Goal: Information Seeking & Learning: Understand process/instructions

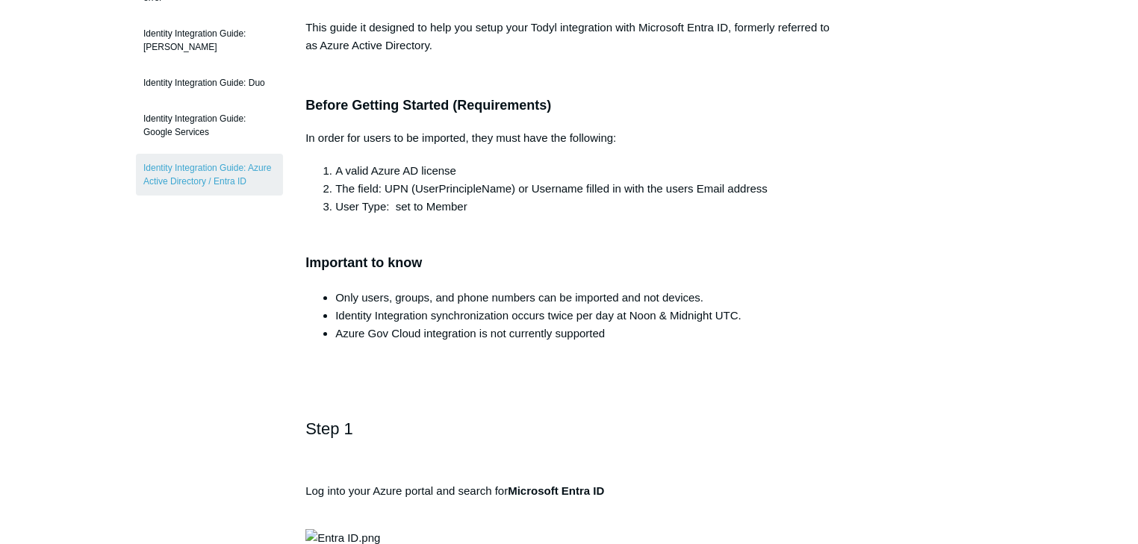
scroll to position [239, 0]
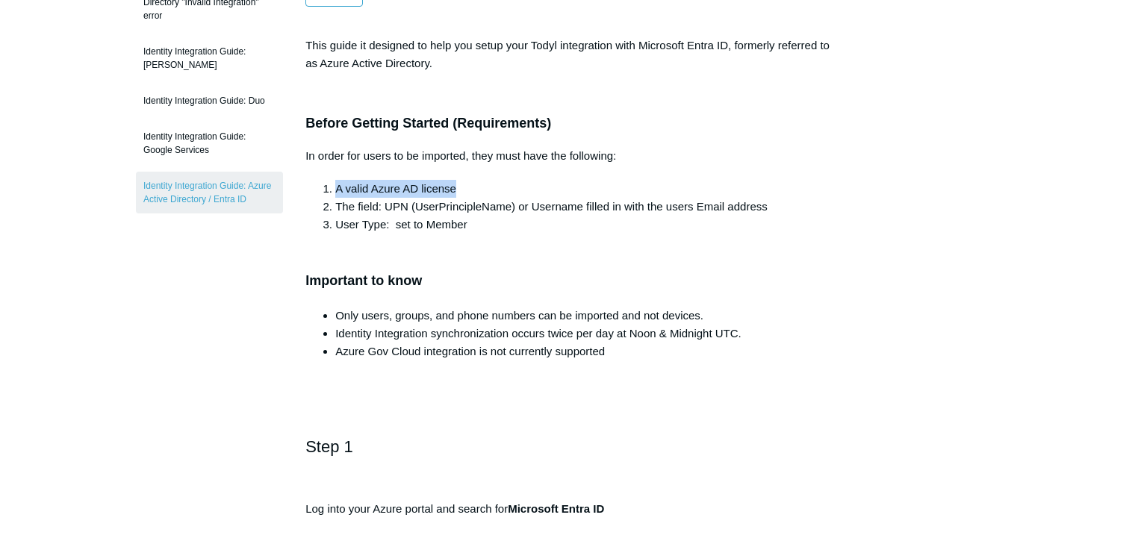
drag, startPoint x: 331, startPoint y: 185, endPoint x: 463, endPoint y: 193, distance: 132.4
click at [463, 193] on li "A valid Azure AD license" at bounding box center [583, 189] width 497 height 18
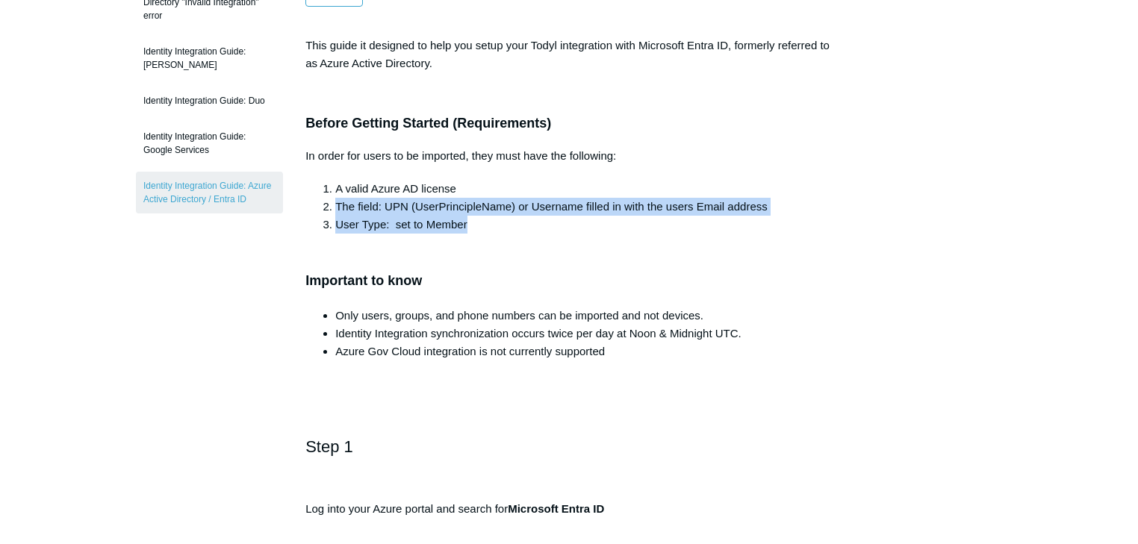
drag, startPoint x: 332, startPoint y: 199, endPoint x: 558, endPoint y: 247, distance: 230.7
click at [749, 218] on ol "A valid Azure AD license The field: UPN (UserPrincipleName) or Username filled …" at bounding box center [576, 207] width 512 height 54
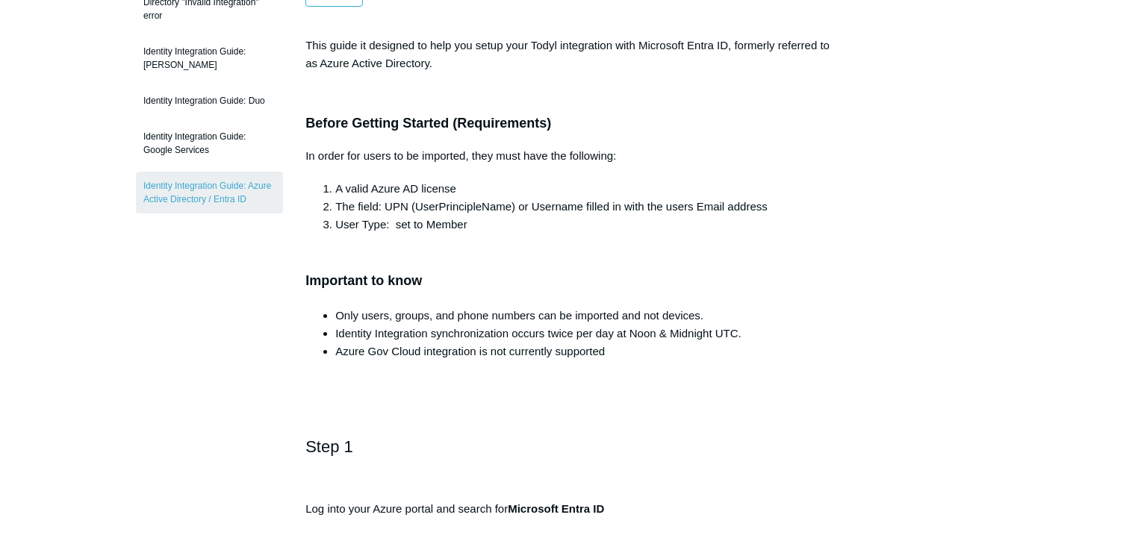
click at [544, 252] on h3 "Important to know" at bounding box center [568, 270] width 527 height 43
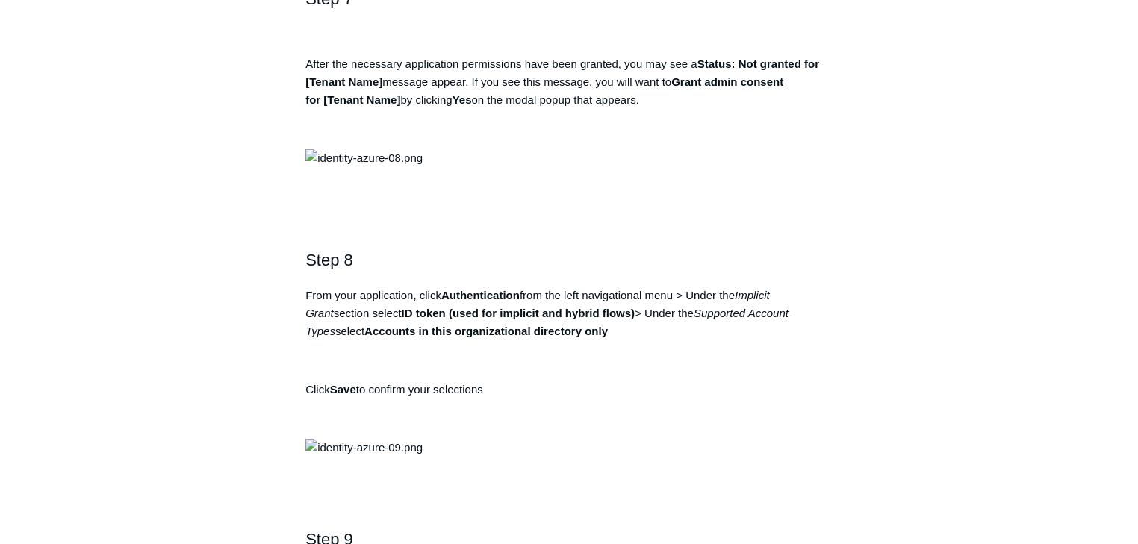
scroll to position [2569, 0]
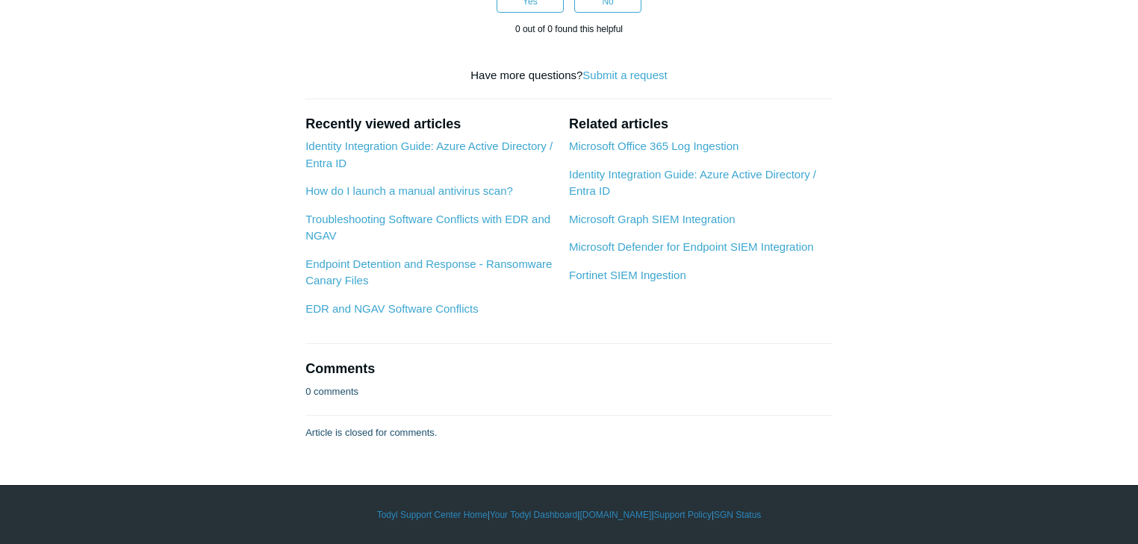
scroll to position [9942, 0]
drag, startPoint x: 363, startPoint y: 221, endPoint x: 830, endPoint y: 326, distance: 479.1
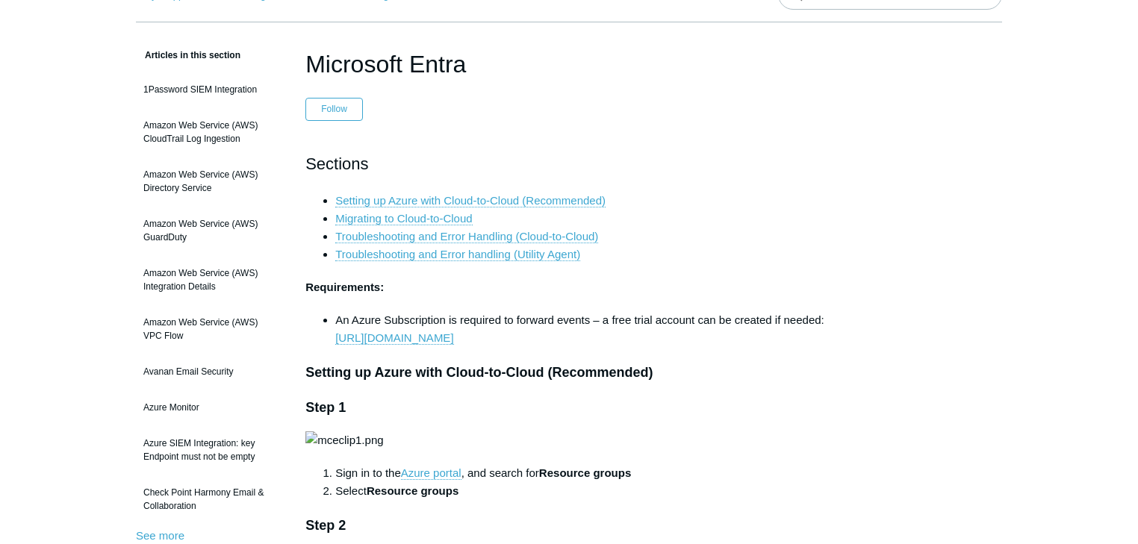
scroll to position [119, 0]
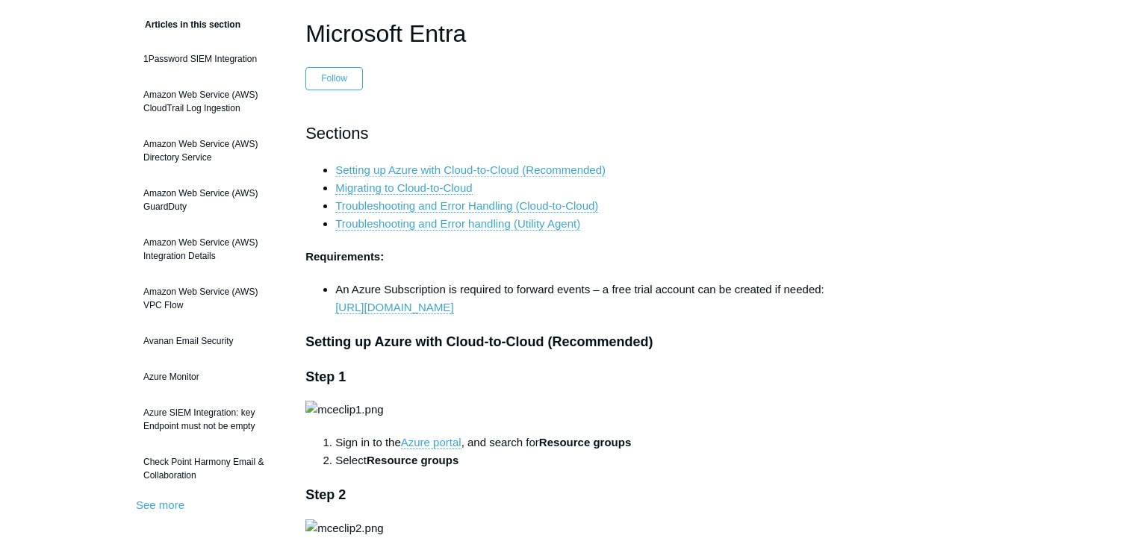
click at [525, 169] on link "Setting up Azure with Cloud-to-Cloud (Recommended)" at bounding box center [470, 170] width 270 height 13
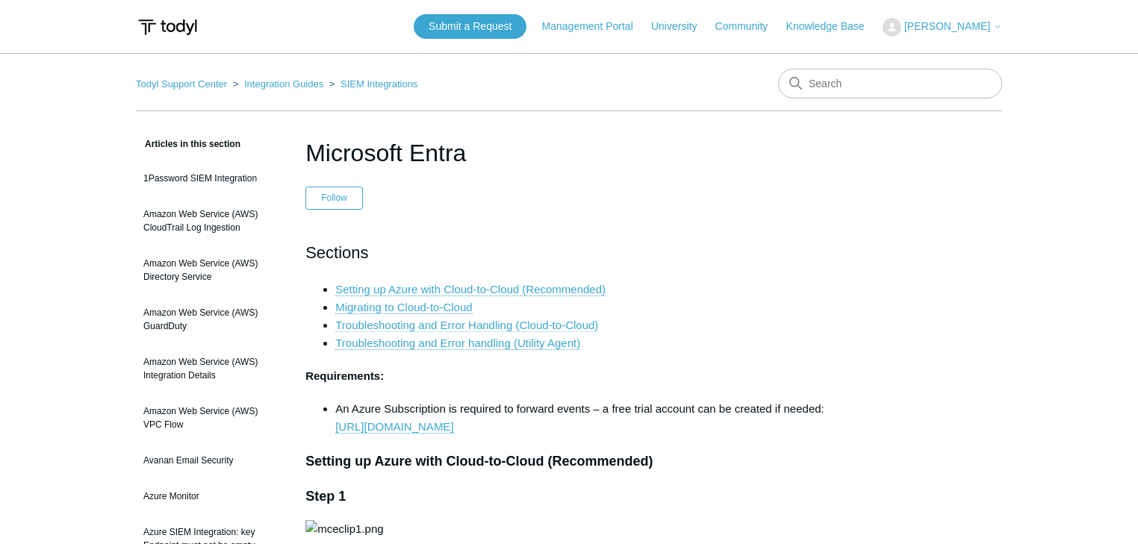
click at [550, 325] on link "Troubleshooting and Error Handling (Cloud-to-Cloud)" at bounding box center [466, 325] width 263 height 13
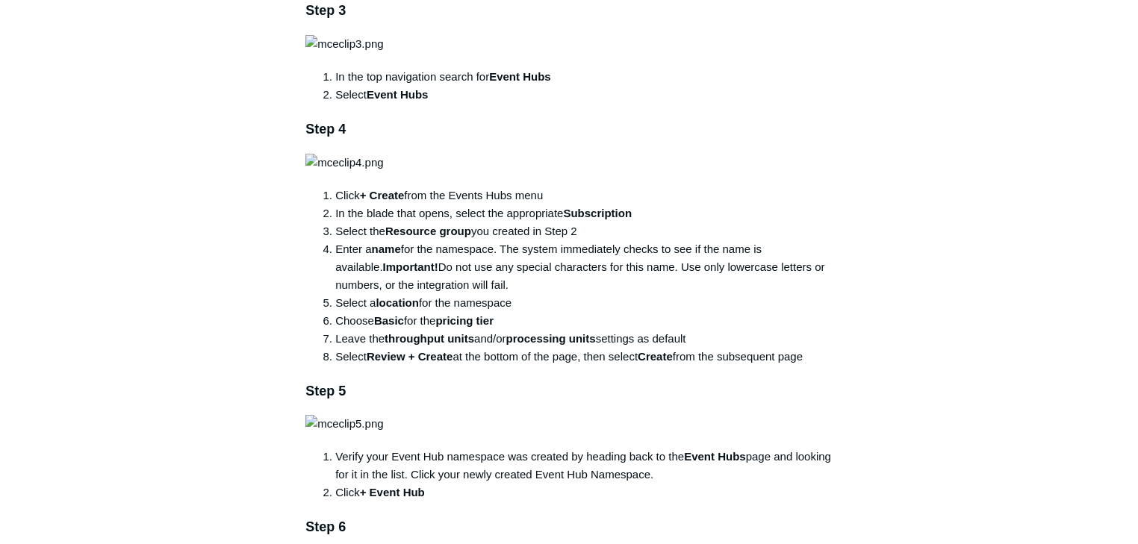
scroll to position [896, 0]
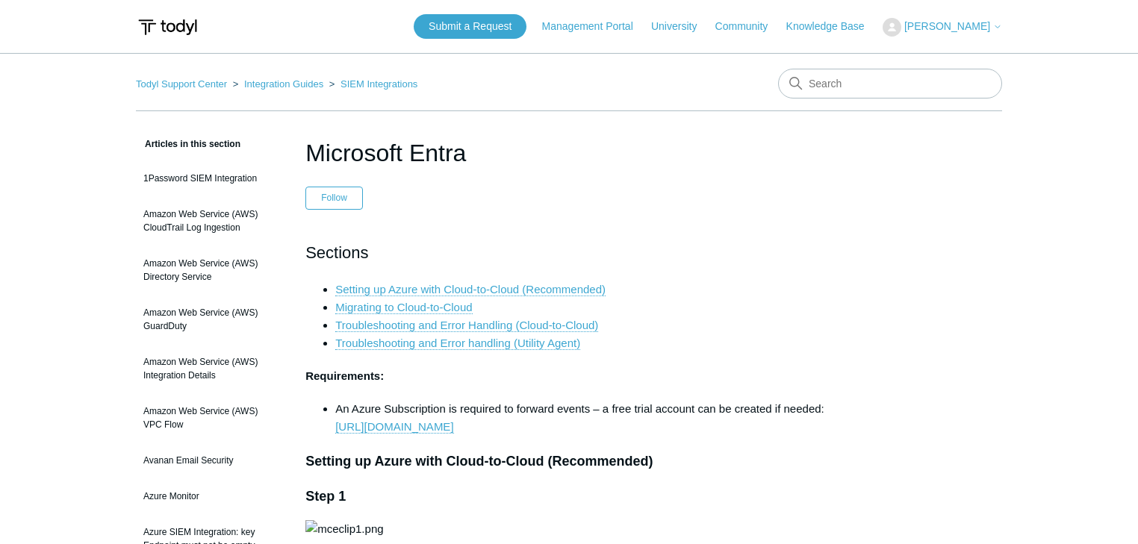
scroll to position [450, 0]
